Goal: Transaction & Acquisition: Subscribe to service/newsletter

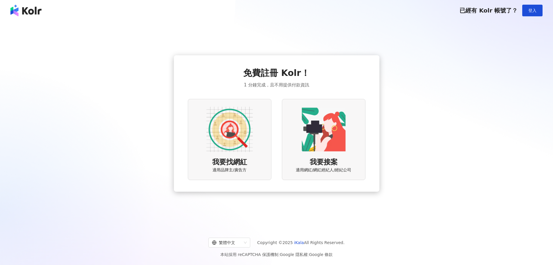
click at [226, 126] on img at bounding box center [230, 129] width 46 height 46
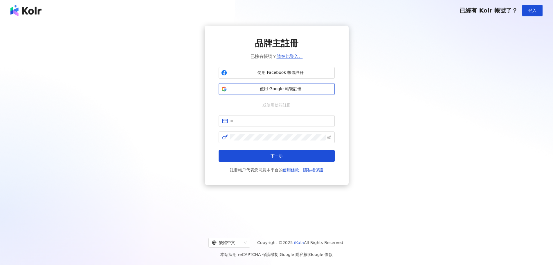
click at [280, 87] on span "使用 Google 帳號註冊" at bounding box center [281, 89] width 103 height 6
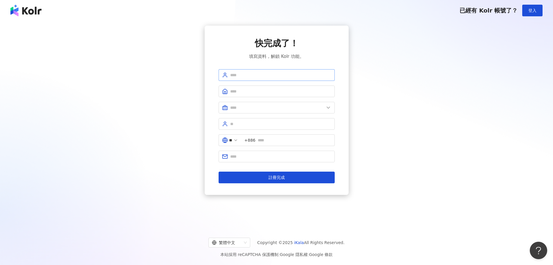
click at [268, 71] on span at bounding box center [277, 75] width 116 height 12
click at [268, 73] on input "text" at bounding box center [280, 75] width 101 height 6
type input "*******"
click at [272, 92] on input "text" at bounding box center [280, 91] width 101 height 6
type input "**********"
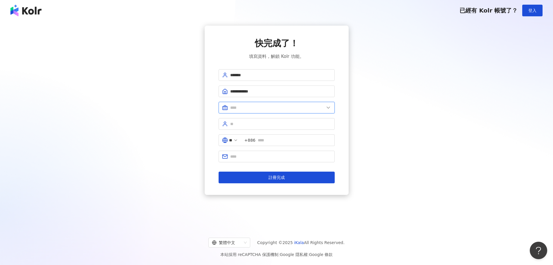
click at [266, 105] on input "text" at bounding box center [277, 107] width 94 height 6
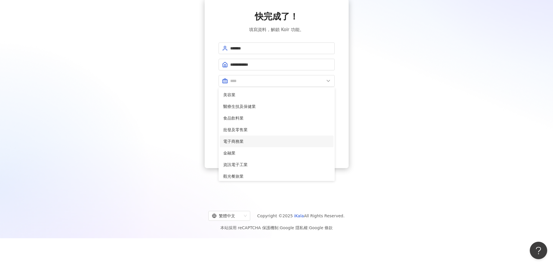
click at [256, 138] on span "電子商務業" at bounding box center [276, 141] width 107 height 6
type input "*****"
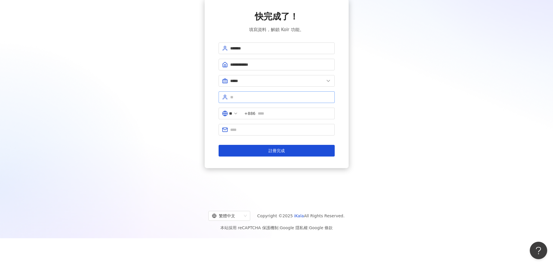
click at [257, 93] on span at bounding box center [277, 97] width 116 height 12
type input "***"
click at [238, 114] on icon at bounding box center [236, 113] width 5 height 5
drag, startPoint x: 256, startPoint y: 127, endPoint x: 259, endPoint y: 132, distance: 6.1
click at [257, 127] on input "text" at bounding box center [280, 129] width 101 height 6
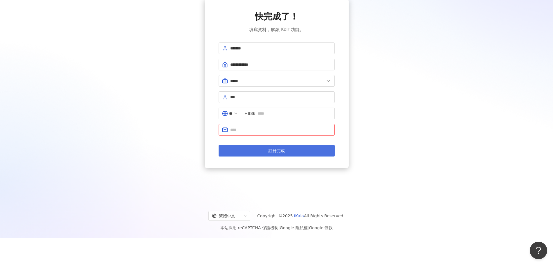
click at [239, 151] on button "註冊完成" at bounding box center [277, 151] width 116 height 12
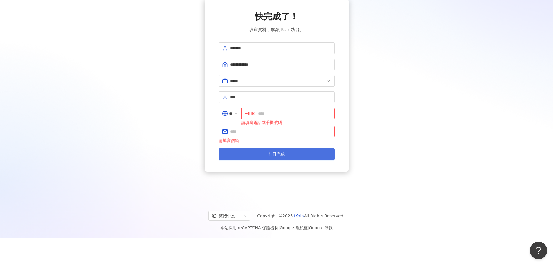
click at [247, 148] on button "註冊完成" at bounding box center [277, 154] width 116 height 12
click at [265, 119] on span "+886" at bounding box center [288, 113] width 94 height 12
click at [232, 113] on input "**" at bounding box center [230, 113] width 3 height 6
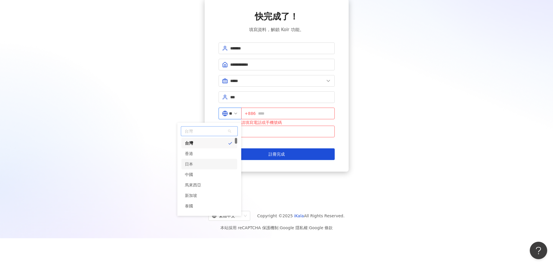
click at [210, 160] on div "日本" at bounding box center [210, 164] width 56 height 10
type input "**"
click at [275, 116] on input "text" at bounding box center [294, 113] width 76 height 6
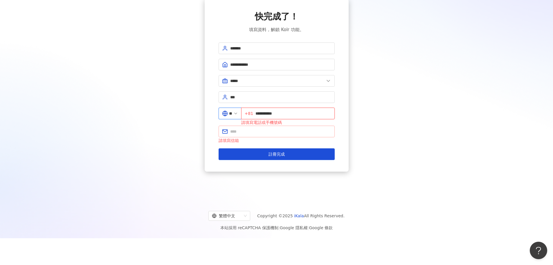
type input "**********"
click at [263, 131] on input "text" at bounding box center [280, 131] width 101 height 6
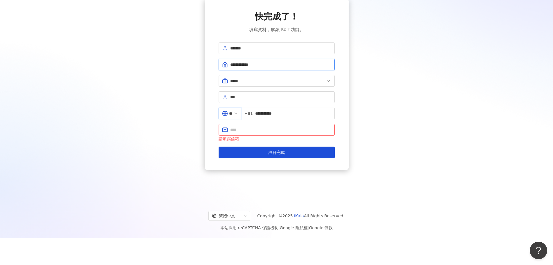
click at [270, 67] on input "**********" at bounding box center [280, 64] width 101 height 6
click at [243, 134] on span at bounding box center [277, 130] width 116 height 12
click at [249, 130] on input "text" at bounding box center [280, 129] width 101 height 6
type input "**********"
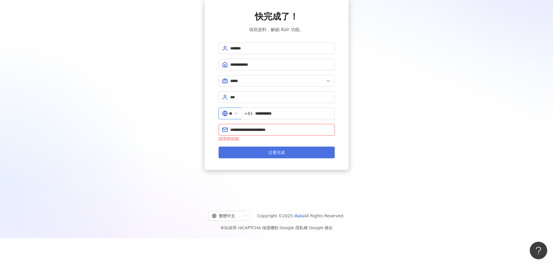
click at [267, 152] on button "註冊完成" at bounding box center [277, 152] width 116 height 12
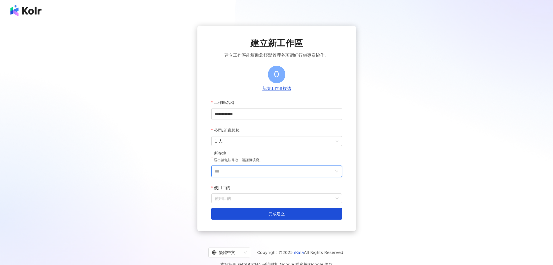
click at [236, 172] on input "***" at bounding box center [274, 171] width 119 height 11
click at [298, 133] on div "馬來西亞" at bounding box center [294, 131] width 16 height 10
click at [254, 197] on input "使用目的" at bounding box center [277, 197] width 124 height 9
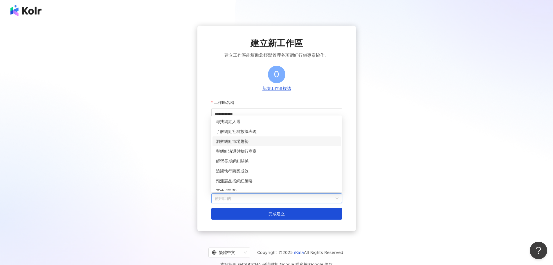
scroll to position [5, 0]
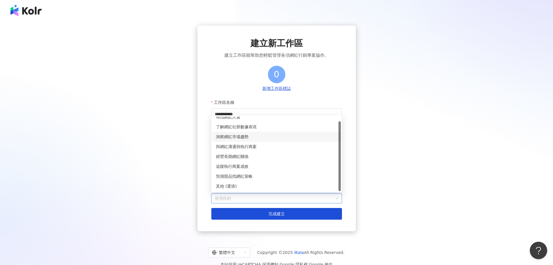
click at [255, 138] on div "洞察網紅市場趨勢" at bounding box center [276, 136] width 121 height 6
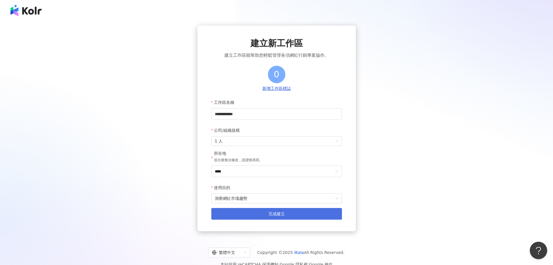
click at [264, 210] on button "完成建立" at bounding box center [277, 214] width 131 height 12
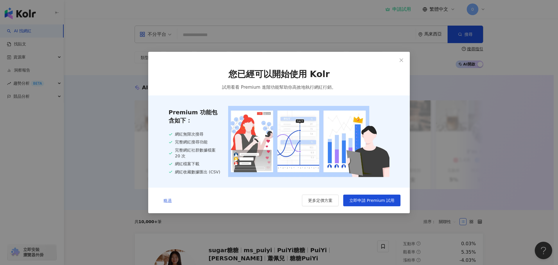
click at [168, 199] on span "略過" at bounding box center [168, 200] width 8 height 5
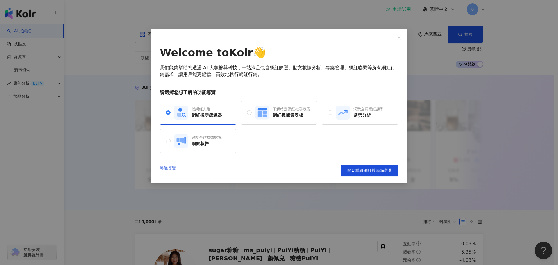
click at [166, 168] on link "略過導覽" at bounding box center [168, 170] width 16 height 12
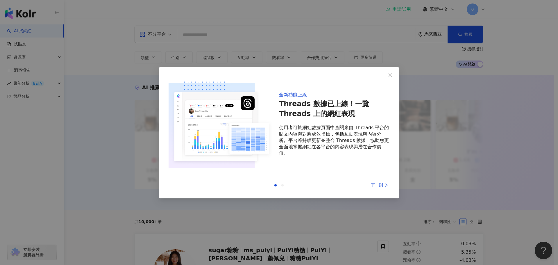
click at [386, 182] on div "下一則" at bounding box center [368, 185] width 44 height 6
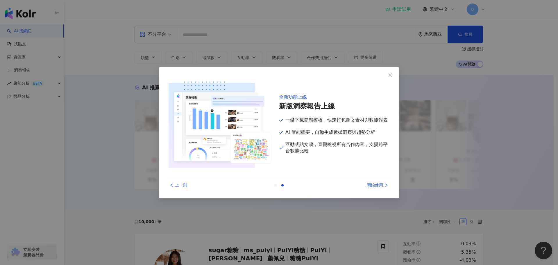
click at [375, 185] on div "開始使用" at bounding box center [368, 185] width 44 height 6
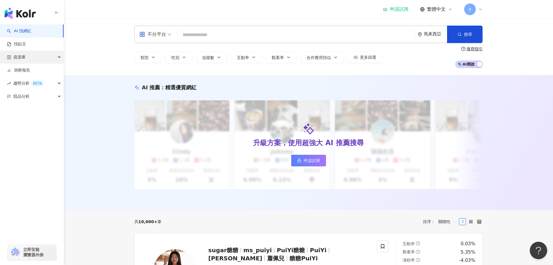
click at [31, 60] on div "資源庫" at bounding box center [32, 57] width 64 height 13
click at [46, 85] on div "趨勢分析 BETA" at bounding box center [32, 83] width 64 height 13
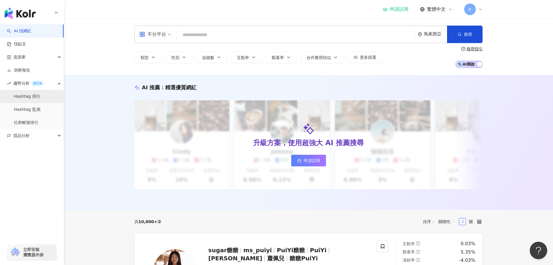
click at [40, 94] on link "Hashtag 排行" at bounding box center [27, 97] width 26 height 6
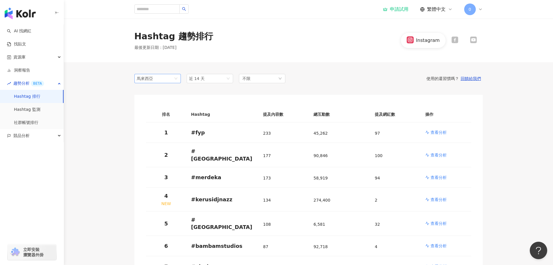
click at [166, 80] on span "馬來西亞" at bounding box center [158, 78] width 42 height 9
click at [204, 60] on div "Hashtag 趨勢排行 最後更新日期 ： [DATE] Instagram" at bounding box center [309, 41] width 490 height 44
drag, startPoint x: 156, startPoint y: 85, endPoint x: 160, endPoint y: 79, distance: 6.7
click at [161, 78] on span "馬來西亞" at bounding box center [158, 78] width 42 height 9
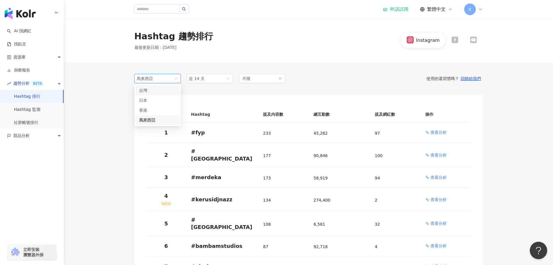
click at [455, 40] on icon at bounding box center [455, 39] width 7 height 7
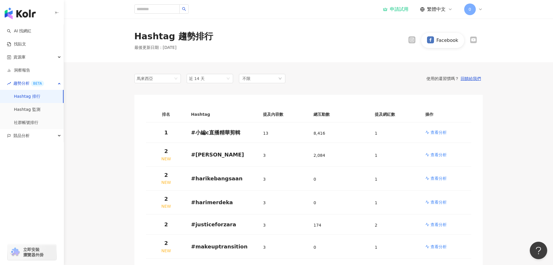
click at [475, 41] on icon at bounding box center [474, 40] width 6 height 4
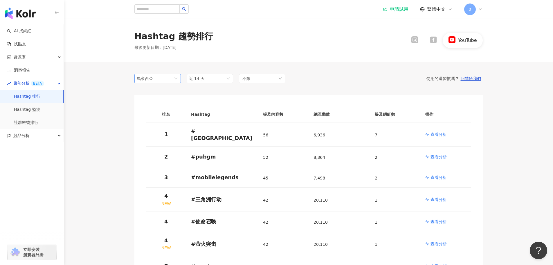
click at [169, 80] on span "馬來西亞" at bounding box center [158, 78] width 42 height 9
click at [206, 80] on span "近 14 天" at bounding box center [210, 78] width 42 height 9
drag, startPoint x: 344, startPoint y: 78, endPoint x: 307, endPoint y: 80, distance: 37.8
click at [344, 78] on div "使用的還習慣嗎？ 回饋給我們" at bounding box center [385, 78] width 198 height 5
click at [254, 80] on div "不限" at bounding box center [262, 78] width 46 height 9
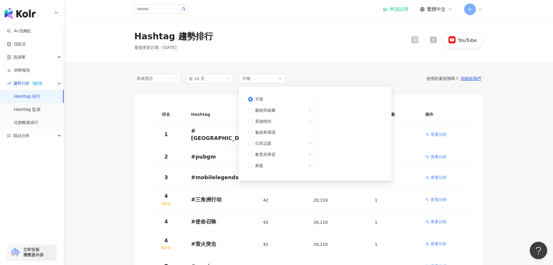
click at [327, 76] on div "使用的還習慣嗎？ 回饋給我們" at bounding box center [385, 78] width 198 height 5
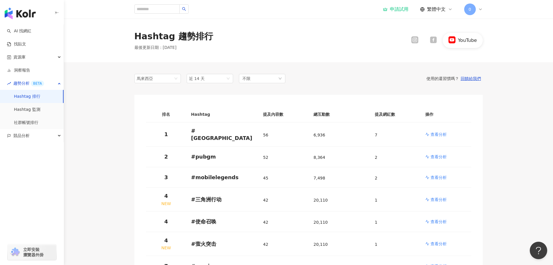
click at [420, 40] on div at bounding box center [415, 40] width 19 height 8
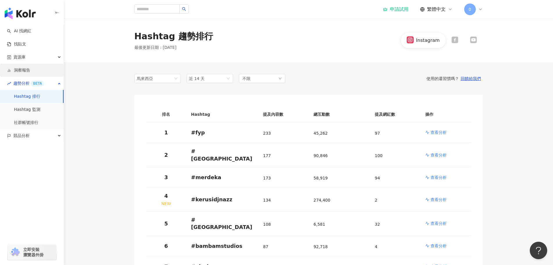
click at [30, 69] on link "洞察報告" at bounding box center [18, 70] width 23 height 6
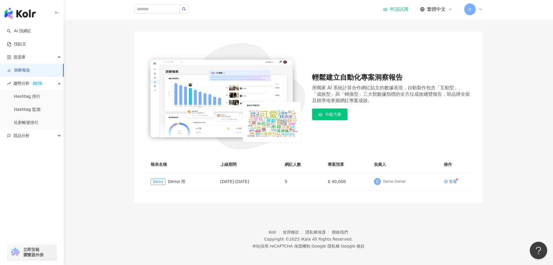
scroll to position [36, 0]
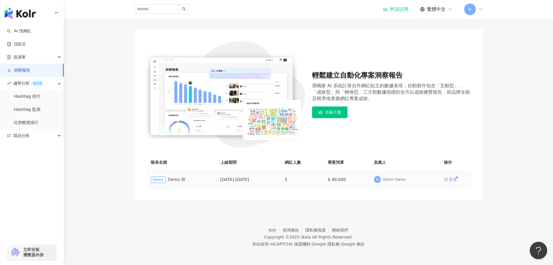
click at [455, 179] on div "查看" at bounding box center [453, 179] width 8 height 4
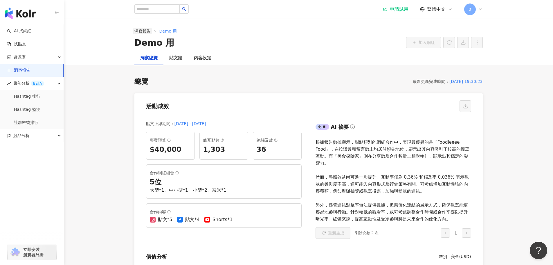
click at [143, 32] on link "洞察報告" at bounding box center [142, 31] width 19 height 6
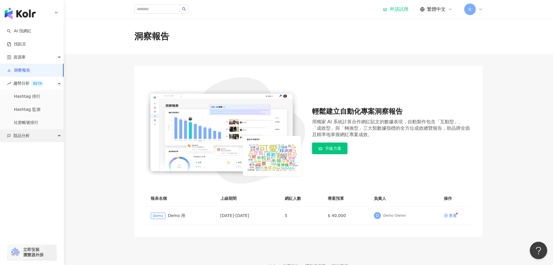
click at [27, 135] on span "競品分析" at bounding box center [21, 135] width 16 height 13
click at [38, 151] on link "品牌帳號分析" at bounding box center [26, 149] width 24 height 6
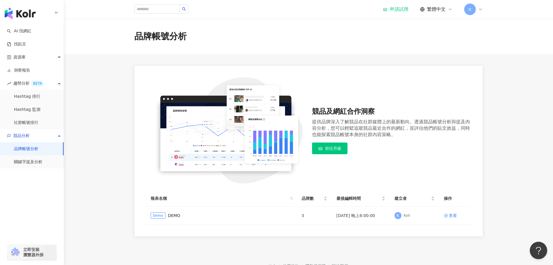
click at [325, 146] on link "前往升級" at bounding box center [329, 148] width 35 height 12
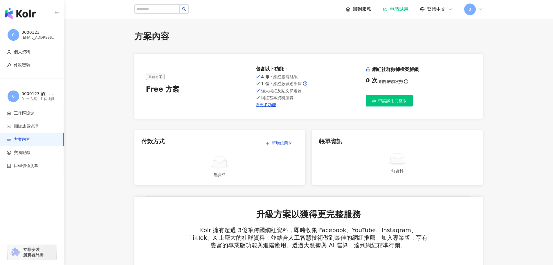
click at [393, 101] on span "申請試用完整版" at bounding box center [393, 100] width 28 height 5
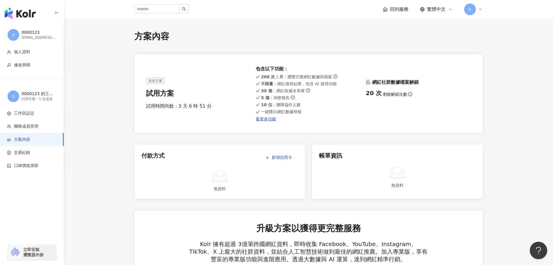
click at [41, 94] on div "0000123 的工作區" at bounding box center [38, 94] width 35 height 6
click at [37, 128] on span "團隊成員管理" at bounding box center [26, 126] width 24 height 6
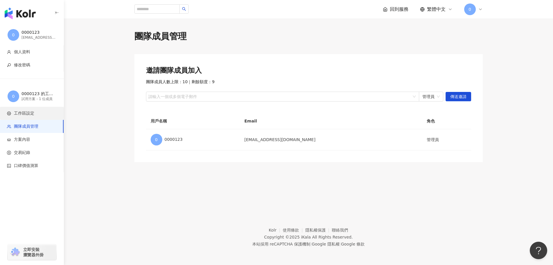
click at [38, 113] on span "工作區設定" at bounding box center [33, 113] width 52 height 6
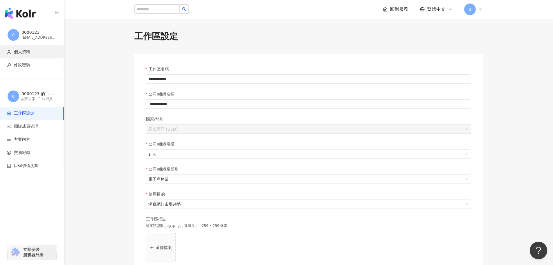
click at [37, 52] on span "個人資料" at bounding box center [33, 52] width 52 height 6
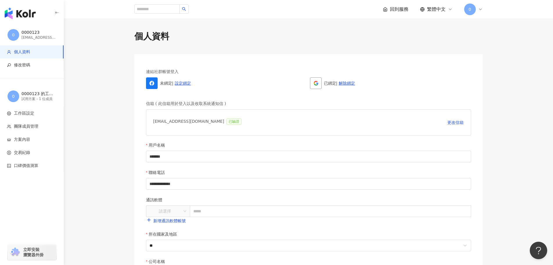
click at [29, 15] on img "button" at bounding box center [20, 14] width 31 height 12
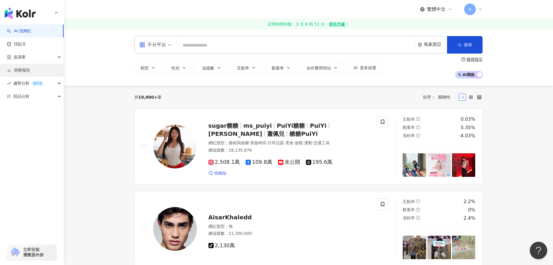
click at [26, 68] on link "洞察報告" at bounding box center [18, 70] width 23 height 6
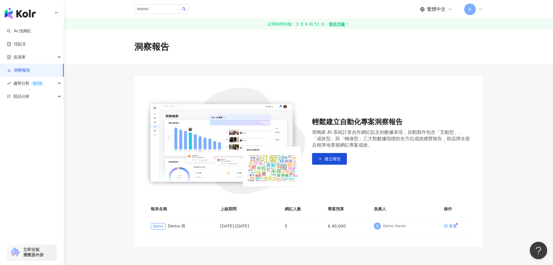
scroll to position [29, 0]
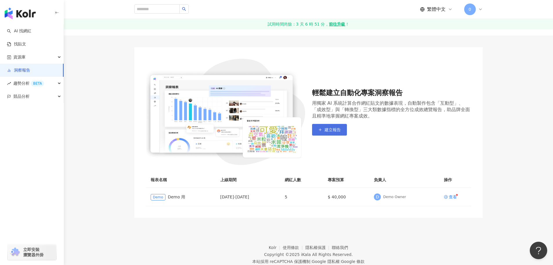
click at [336, 131] on span "建立報告" at bounding box center [333, 129] width 16 height 5
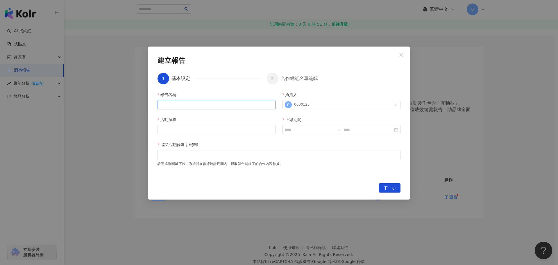
click at [193, 105] on input "報告名稱" at bounding box center [216, 104] width 118 height 9
type input "***"
click at [210, 158] on div at bounding box center [278, 155] width 243 height 10
click at [211, 130] on input "活動預算" at bounding box center [216, 129] width 117 height 9
click at [253, 158] on div at bounding box center [278, 155] width 243 height 10
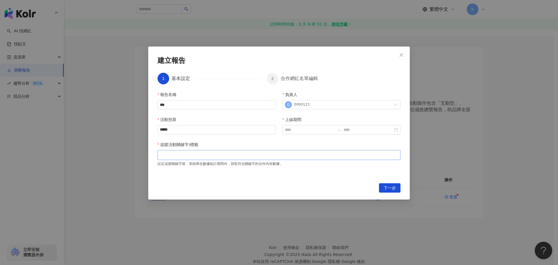
type input "****"
type input "*******"
type input "*"
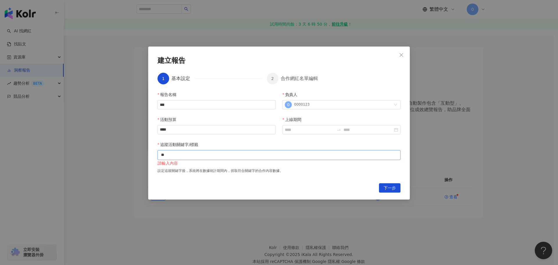
type input "*"
type input "**"
click at [208, 143] on div "追蹤活動關鍵字/標籤" at bounding box center [278, 145] width 243 height 9
click at [386, 189] on span "下一步" at bounding box center [389, 187] width 12 height 9
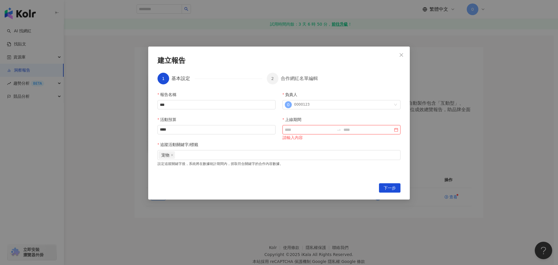
click at [304, 127] on input "上線期間" at bounding box center [309, 129] width 49 height 6
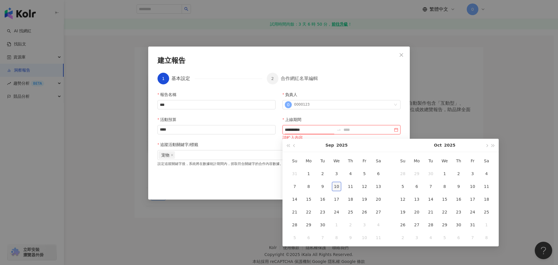
type input "**********"
click at [338, 188] on div "10" at bounding box center [336, 186] width 9 height 9
type input "**********"
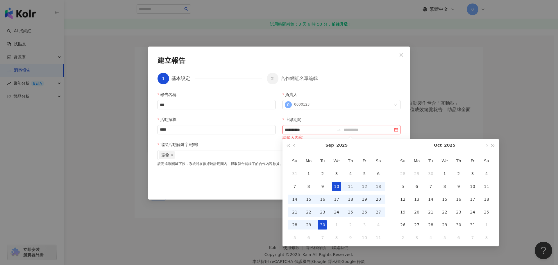
drag, startPoint x: 327, startPoint y: 225, endPoint x: 328, endPoint y: 218, distance: 7.1
click at [327, 225] on div "30" at bounding box center [322, 224] width 9 height 9
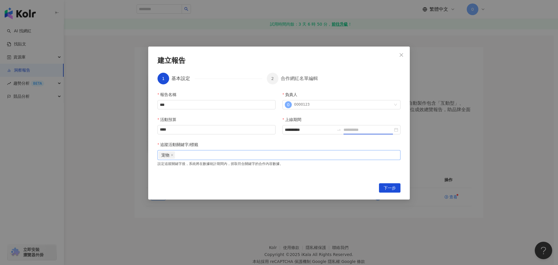
type input "**********"
click at [387, 192] on span "下一步" at bounding box center [389, 187] width 12 height 9
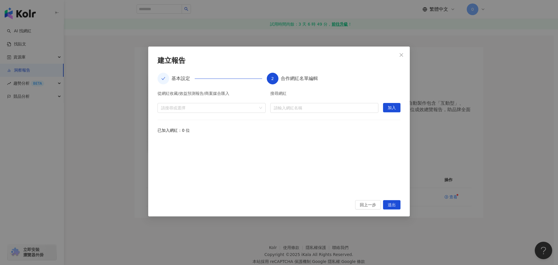
click at [320, 113] on div "從網紅收藏/效益預測報告/商案媒合匯入 請搜尋或選擇 搜尋網紅 請輸入網紅名稱 加入 已加入網紅：0 位" at bounding box center [278, 142] width 243 height 102
click at [319, 109] on input "search" at bounding box center [324, 107] width 101 height 9
click at [222, 108] on div at bounding box center [209, 107] width 100 height 4
click at [221, 120] on span "收藏" at bounding box center [216, 120] width 96 height 9
click at [227, 108] on div at bounding box center [209, 107] width 100 height 4
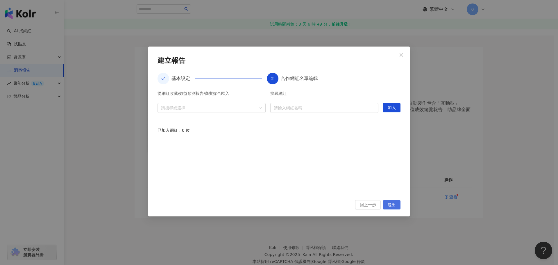
click at [392, 200] on span "送出" at bounding box center [392, 204] width 8 height 9
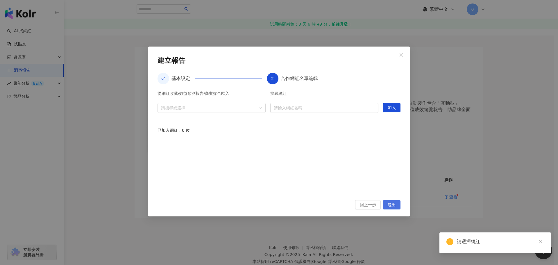
click at [393, 202] on span "送出" at bounding box center [392, 204] width 8 height 9
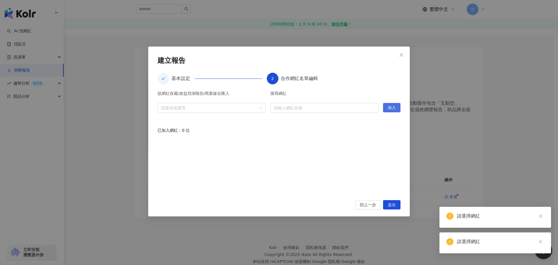
click at [392, 110] on span "加入" at bounding box center [392, 107] width 8 height 9
click at [388, 110] on span "加入" at bounding box center [392, 107] width 8 height 9
click at [348, 105] on input "search" at bounding box center [324, 107] width 101 height 9
click at [227, 105] on div at bounding box center [209, 107] width 100 height 4
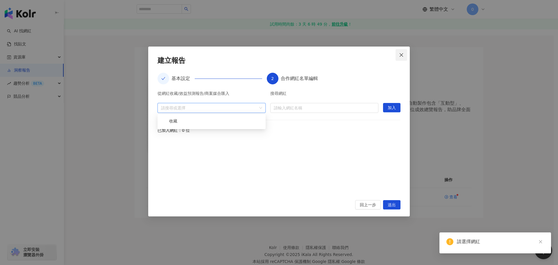
click at [399, 54] on icon "close" at bounding box center [401, 55] width 5 height 5
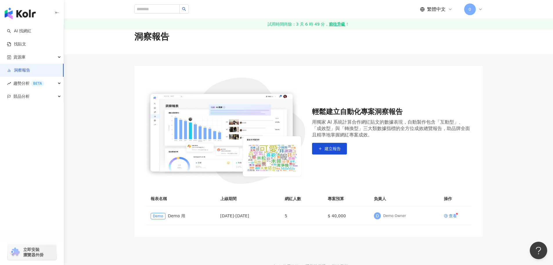
scroll to position [0, 0]
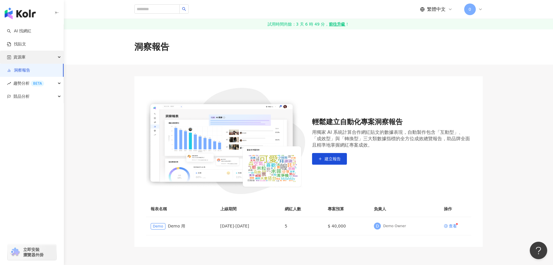
click at [49, 60] on div "資源庫" at bounding box center [32, 57] width 64 height 13
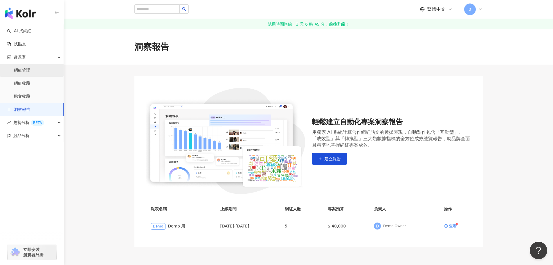
click at [30, 73] on link "網紅管理" at bounding box center [22, 70] width 16 height 6
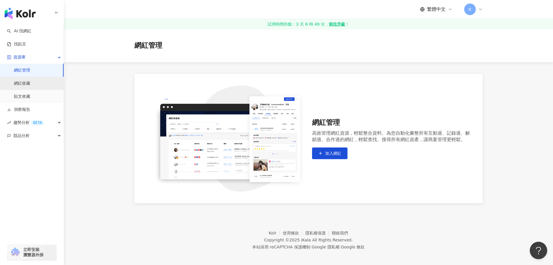
click at [30, 82] on link "網紅收藏" at bounding box center [22, 83] width 16 height 6
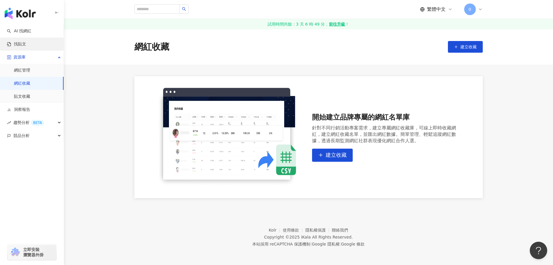
click at [26, 45] on link "找貼文" at bounding box center [16, 44] width 19 height 6
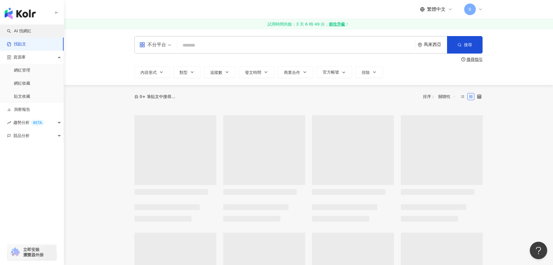
click at [31, 30] on link "AI 找網紅" at bounding box center [19, 31] width 24 height 6
